Goal: Transaction & Acquisition: Obtain resource

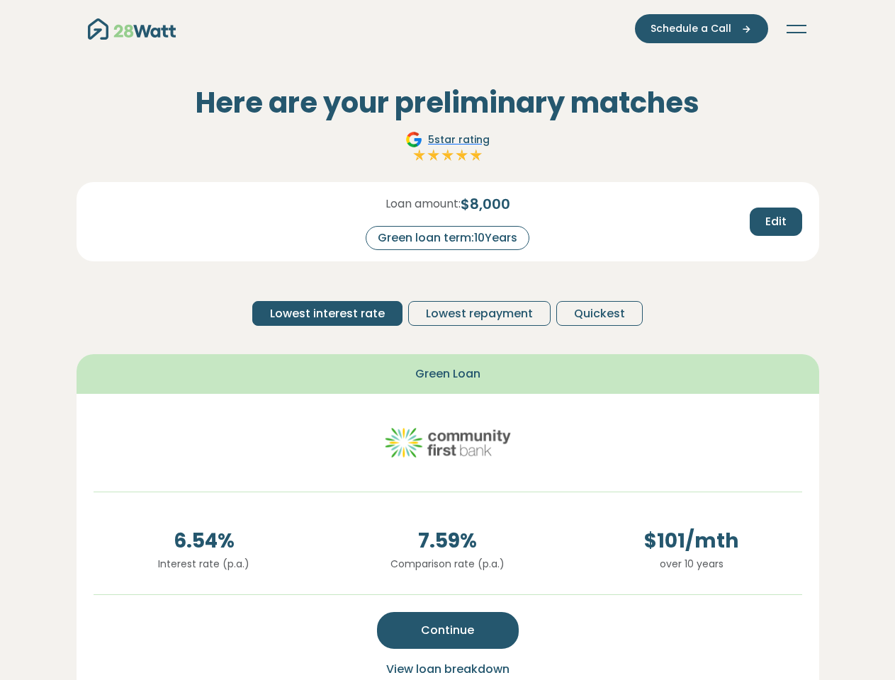
click at [797, 29] on button "Toggle navigation" at bounding box center [796, 29] width 23 height 14
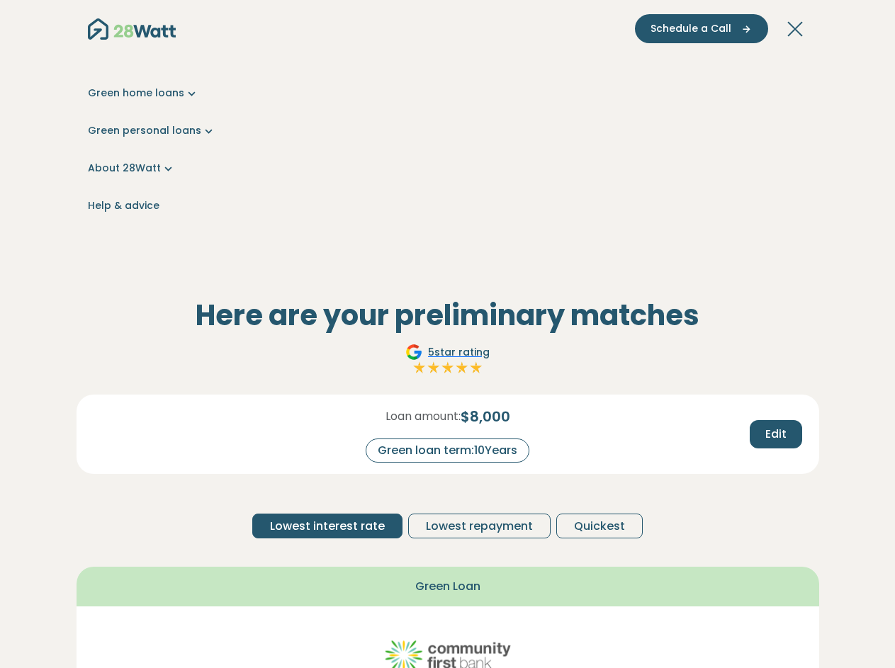
click at [703, 28] on span "Schedule a Call" at bounding box center [691, 28] width 81 height 15
click at [775, 222] on div "Green home loans Get started Learn more Use case Products Green personal loans …" at bounding box center [448, 149] width 720 height 213
click at [329, 313] on div "Here are your preliminary matches 5 star rating Loan amount: $ 8,000 Green loan…" at bounding box center [448, 642] width 743 height 688
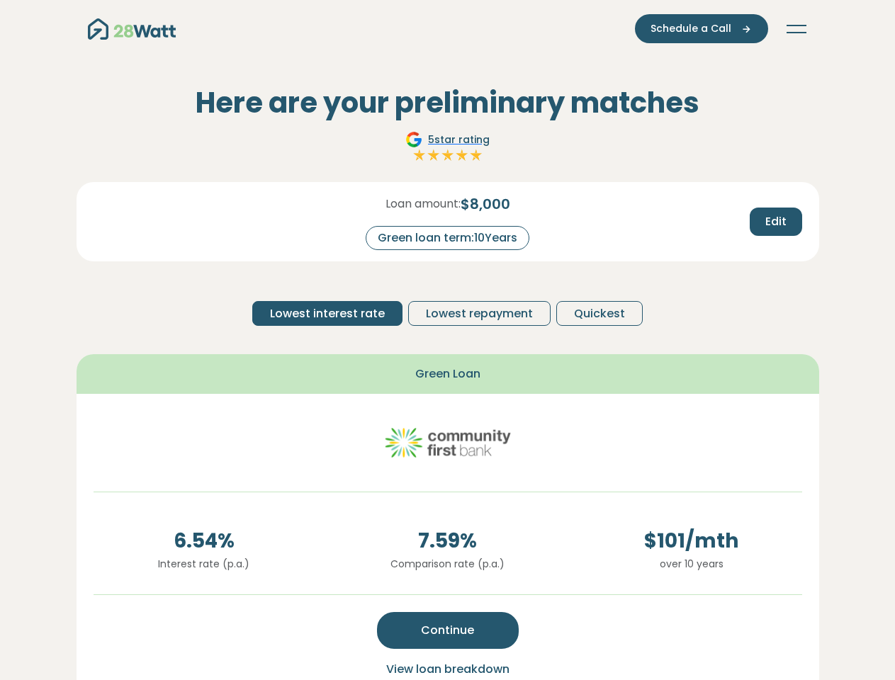
click at [478, 313] on span "Lowest repayment" at bounding box center [479, 313] width 107 height 17
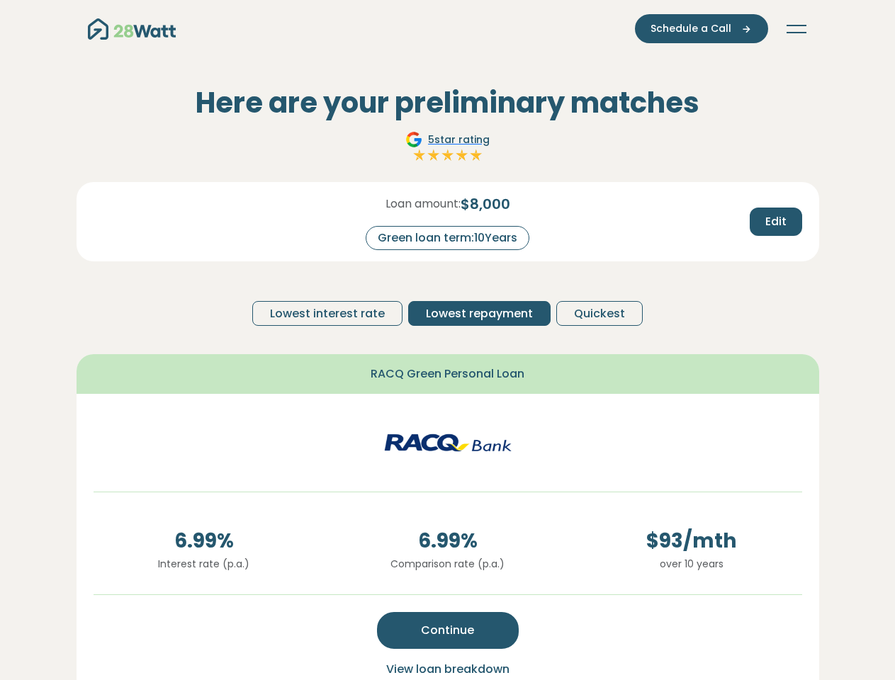
click at [597, 313] on span "Quickest" at bounding box center [599, 313] width 51 height 17
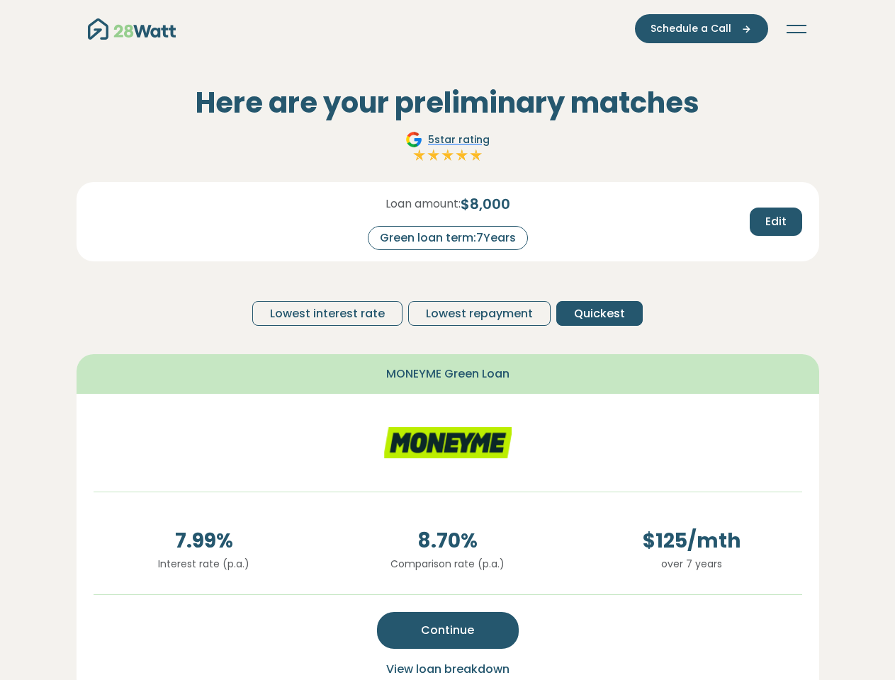
click at [448, 631] on span "Continue" at bounding box center [447, 630] width 53 height 17
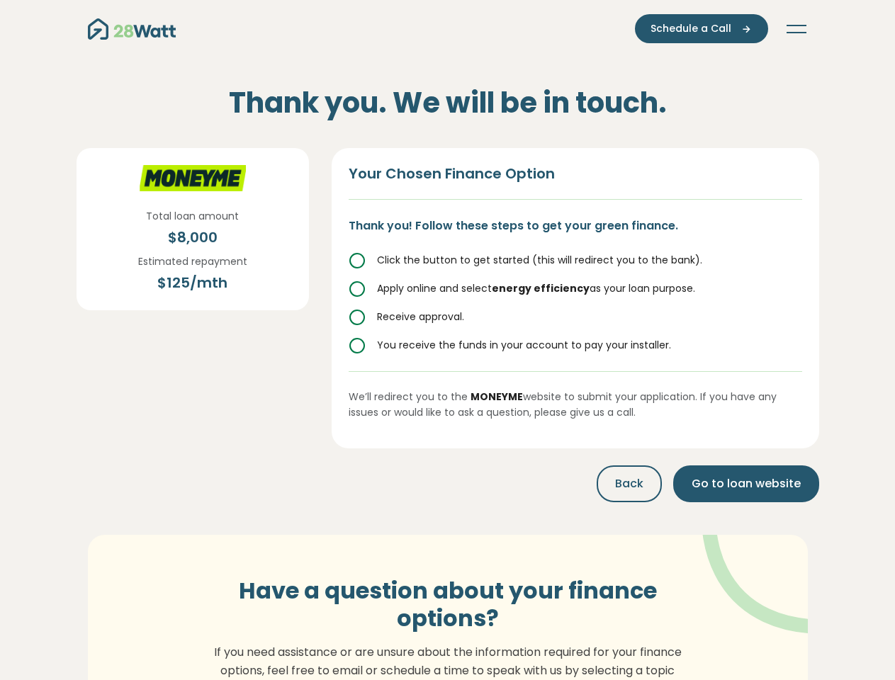
click at [448, 670] on p "If you need assistance or are unsure about the information required for your fi…" at bounding box center [447, 671] width 483 height 55
